Goal: Task Accomplishment & Management: Manage account settings

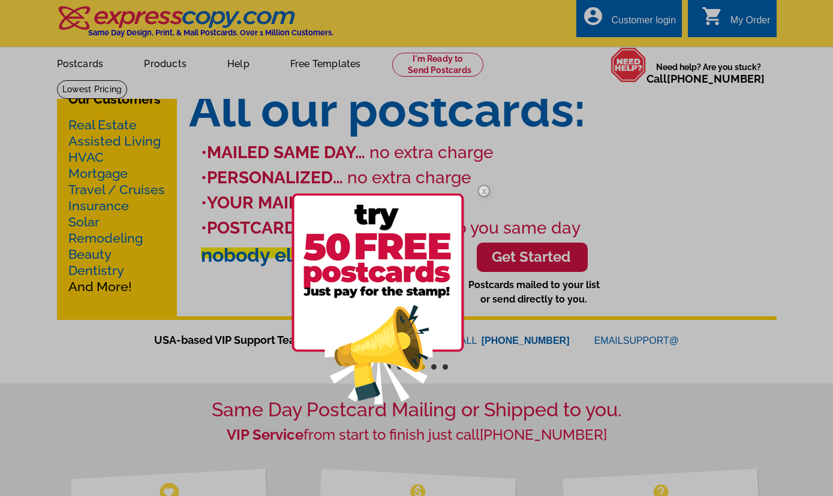
click at [689, 141] on div at bounding box center [416, 248] width 833 height 496
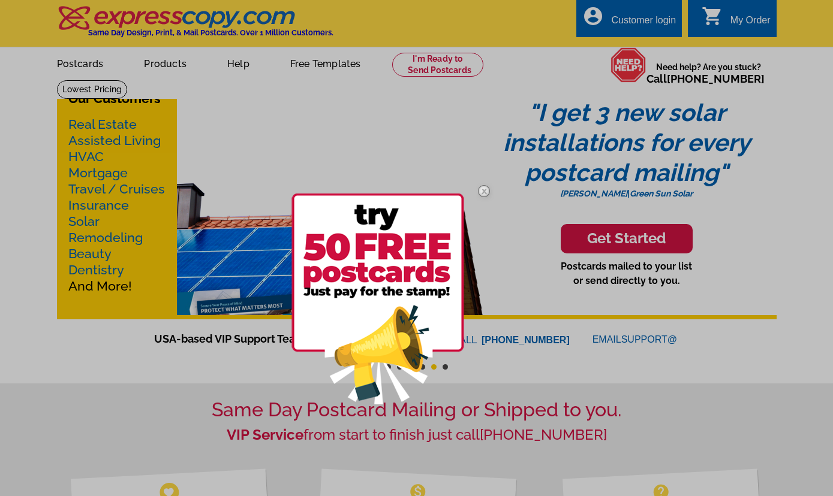
click at [645, 29] on div at bounding box center [416, 248] width 833 height 496
click at [619, 26] on div at bounding box center [416, 248] width 833 height 496
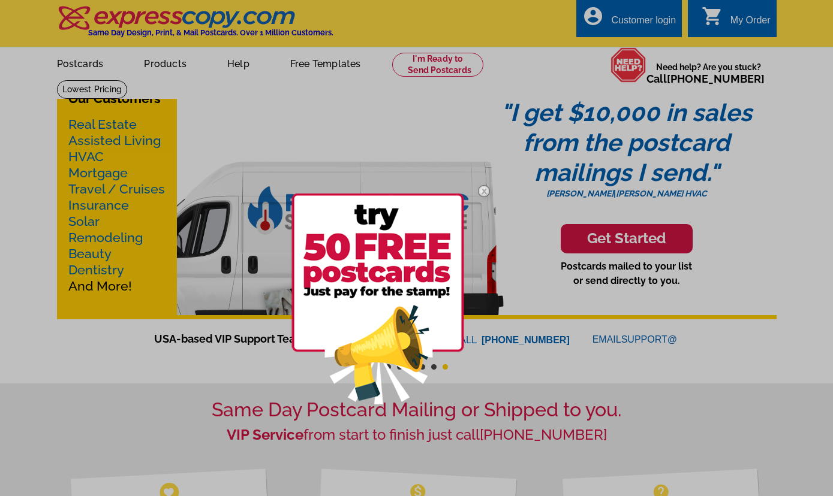
click at [626, 25] on div at bounding box center [416, 248] width 833 height 496
click at [481, 194] on img at bounding box center [483, 191] width 35 height 35
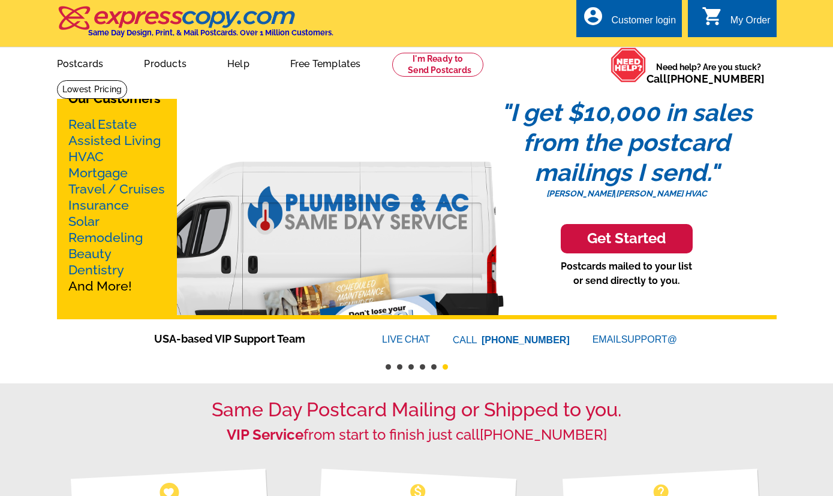
click at [619, 20] on div "Customer login" at bounding box center [643, 23] width 65 height 17
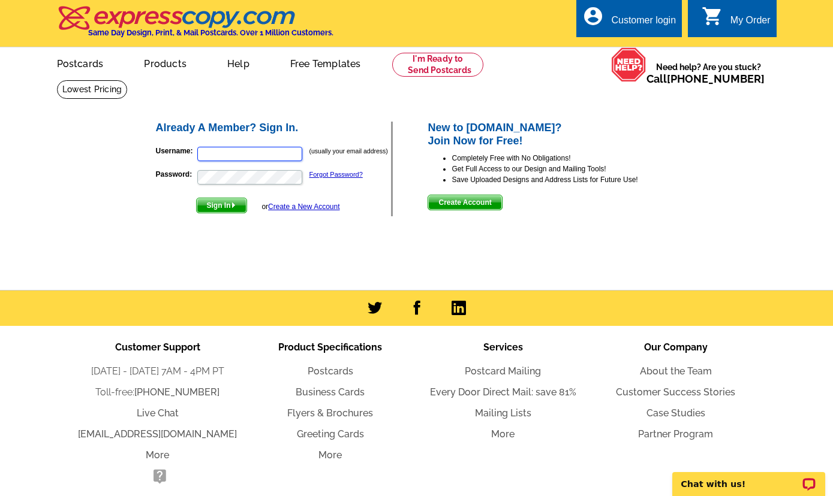
click at [218, 152] on input "Username:" at bounding box center [249, 154] width 105 height 14
paste input "[EMAIL_ADDRESS][DOMAIN_NAME]"
type input "[EMAIL_ADDRESS][DOMAIN_NAME]"
click at [233, 207] on img "submit" at bounding box center [233, 205] width 5 height 5
